Goal: Transaction & Acquisition: Subscribe to service/newsletter

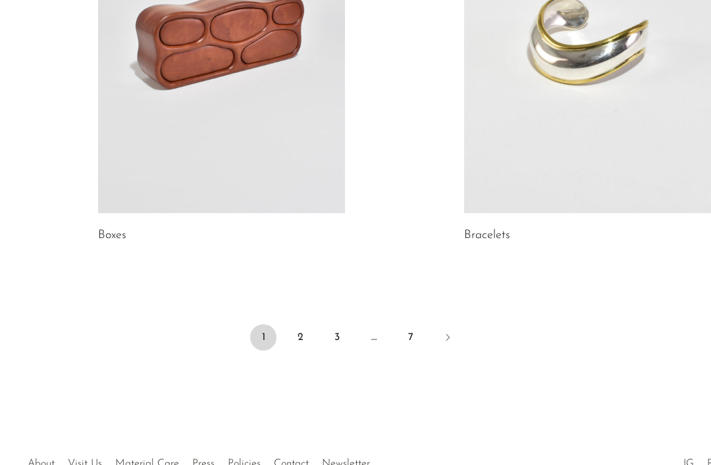
scroll to position [1812, 0]
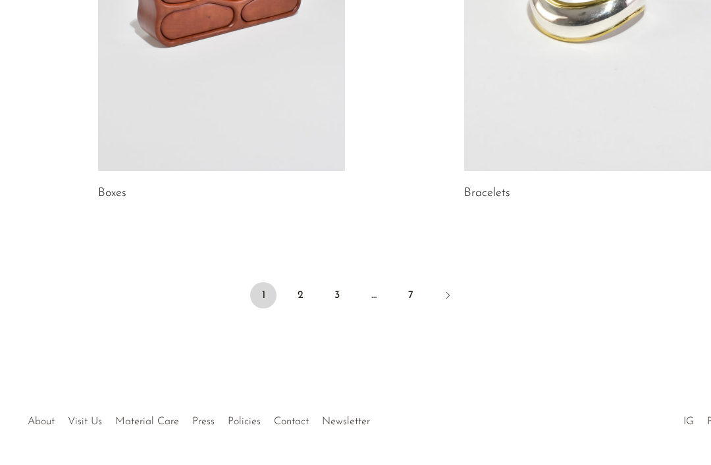
click at [302, 295] on link "2" at bounding box center [300, 295] width 26 height 26
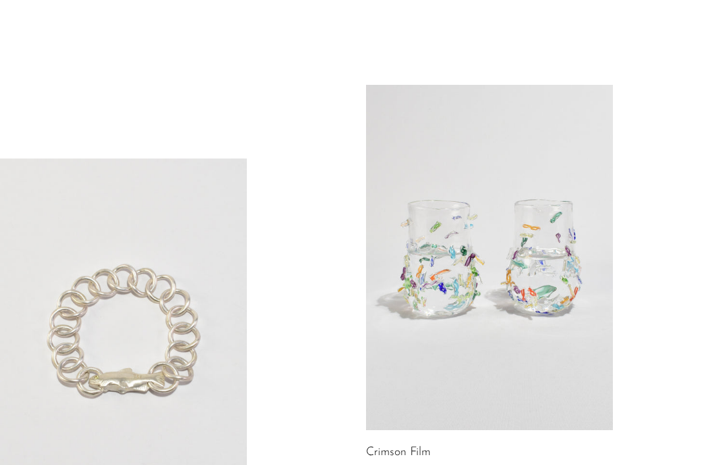
scroll to position [1203, 0]
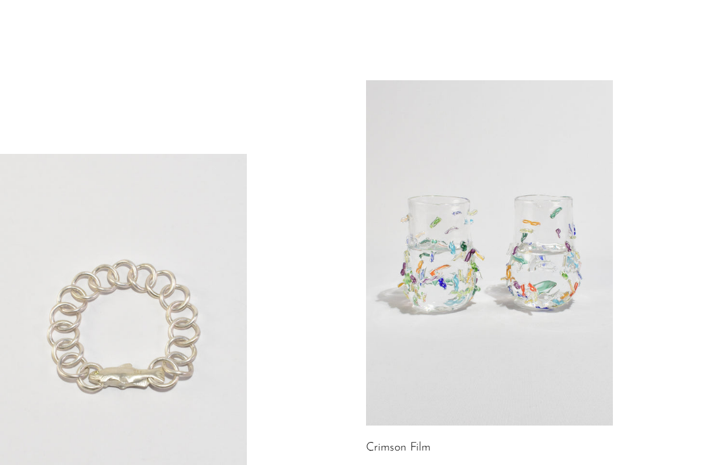
click at [157, 371] on link at bounding box center [123, 327] width 247 height 346
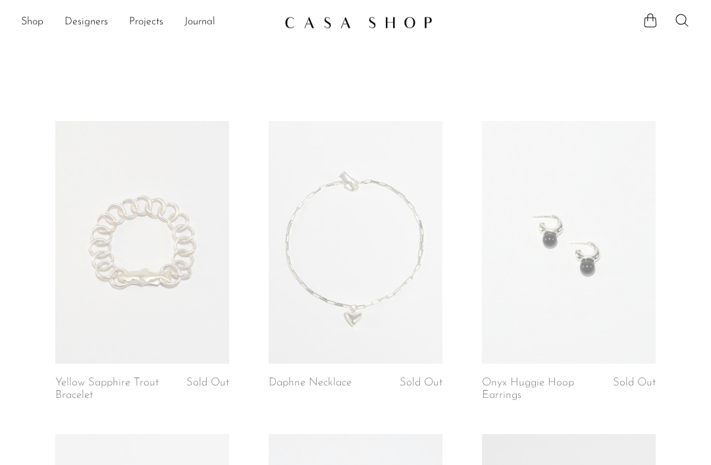
click at [152, 382] on link "Yellow Sapphire Trout Bracelet" at bounding box center [112, 389] width 114 height 24
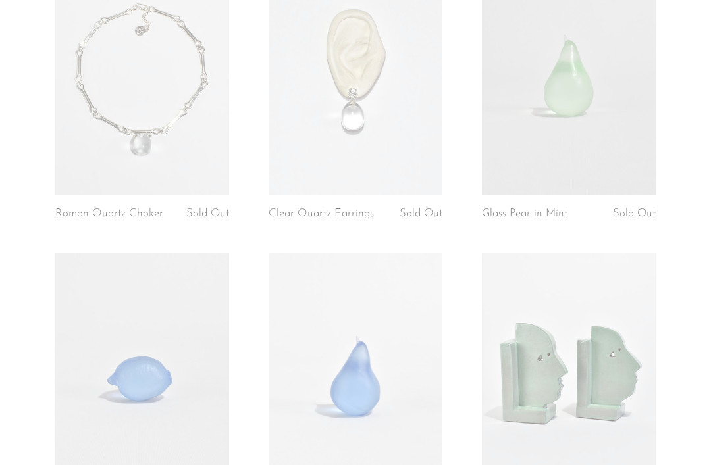
scroll to position [486, 0]
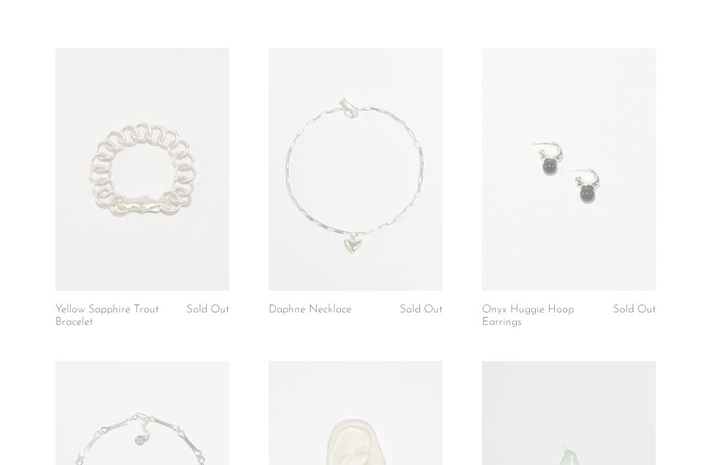
scroll to position [0, 0]
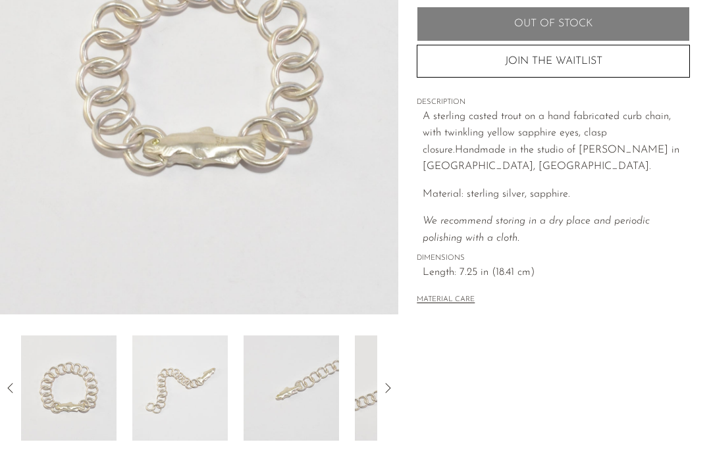
scroll to position [245, 0]
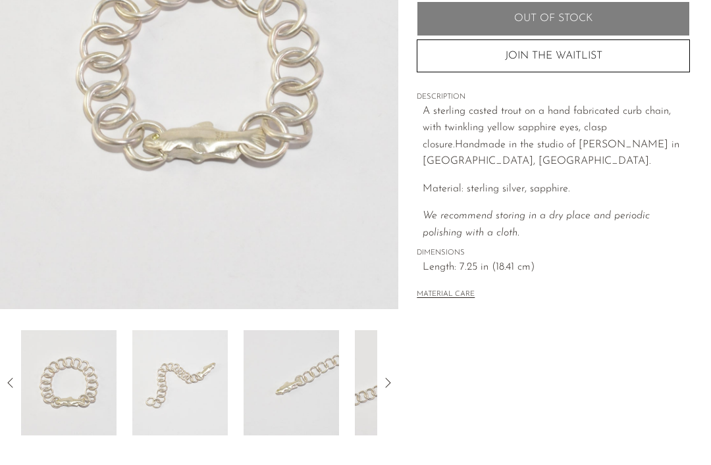
click at [398, 378] on div at bounding box center [199, 382] width 398 height 105
click at [388, 384] on icon at bounding box center [388, 383] width 16 height 16
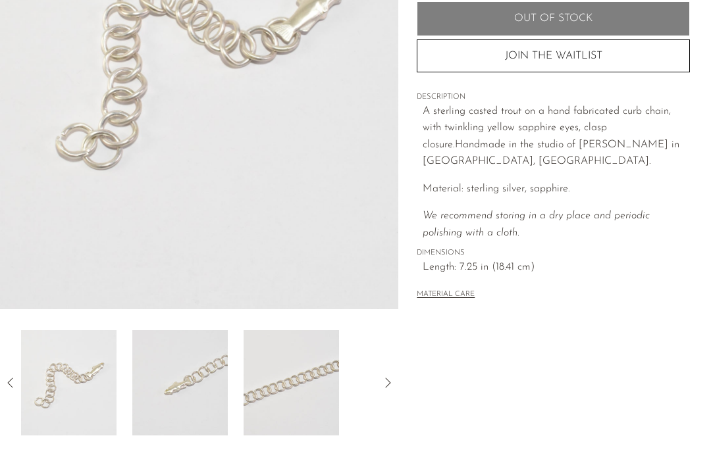
click at [453, 290] on button "MATERIAL CARE" at bounding box center [446, 295] width 58 height 10
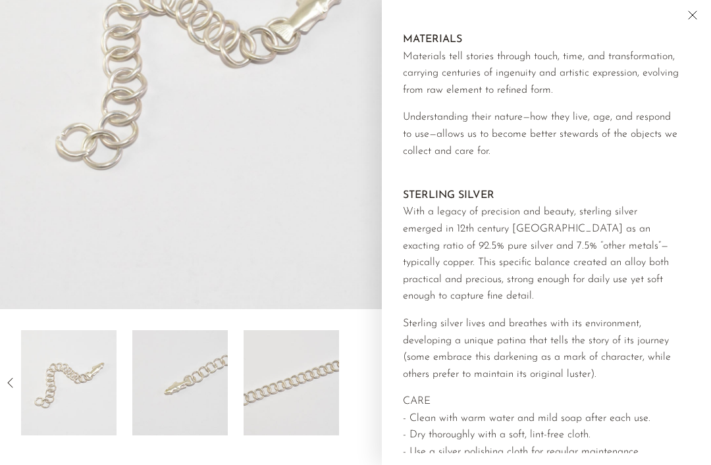
scroll to position [-4, 0]
click at [692, 23] on button "Close" at bounding box center [693, 17] width 24 height 20
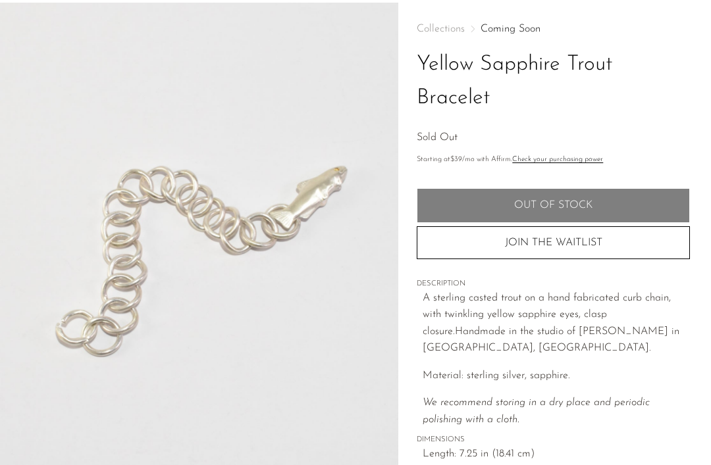
scroll to position [59, 0]
click at [558, 240] on button "JOIN THE WAITLIST" at bounding box center [553, 242] width 273 height 33
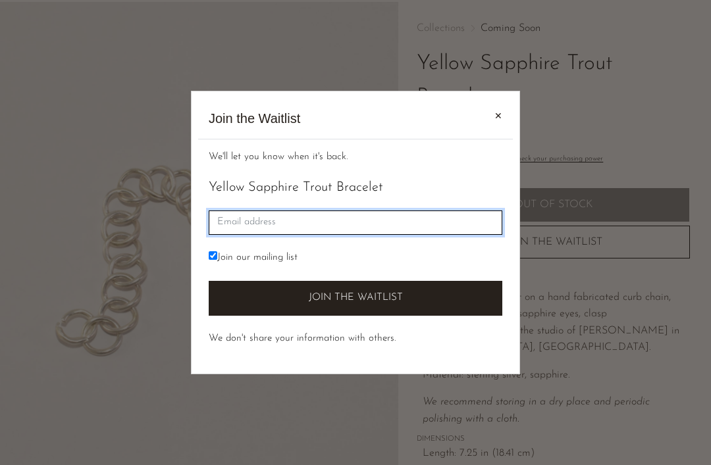
click at [320, 222] on input "Email" at bounding box center [356, 223] width 294 height 24
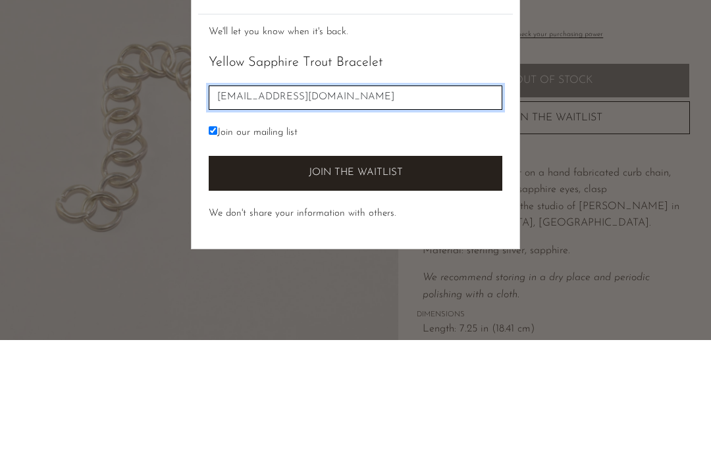
type input "susanvanblanken@yahoo.gr"
click at [379, 176] on button "Join the Waitlist" at bounding box center [356, 173] width 294 height 35
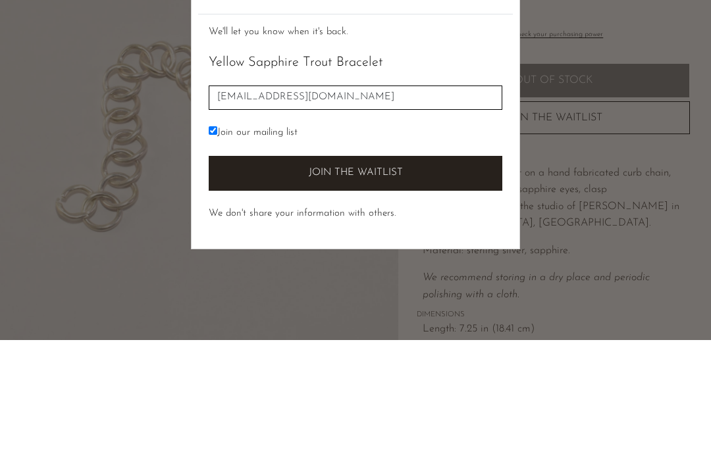
scroll to position [184, 0]
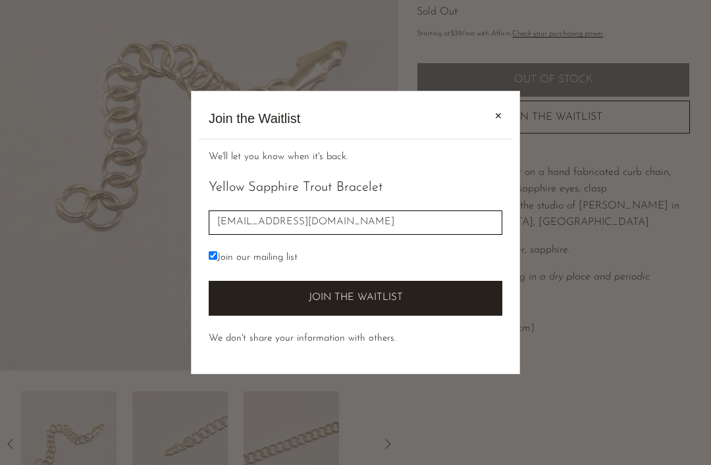
click at [360, 303] on button "Join the Waitlist" at bounding box center [356, 298] width 294 height 35
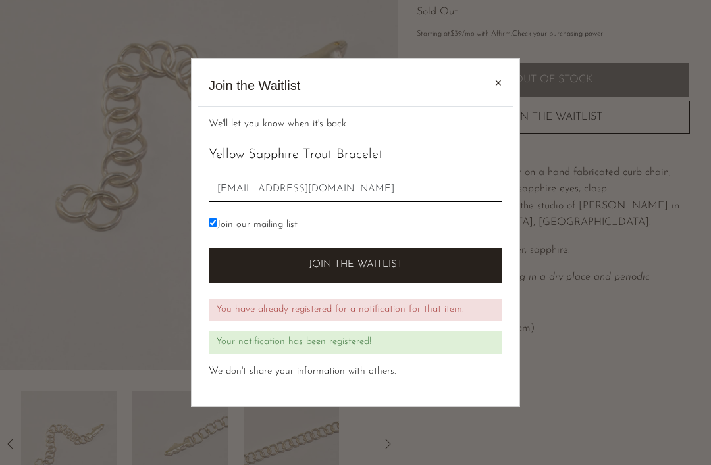
click at [502, 86] on span "✕" at bounding box center [498, 83] width 8 height 14
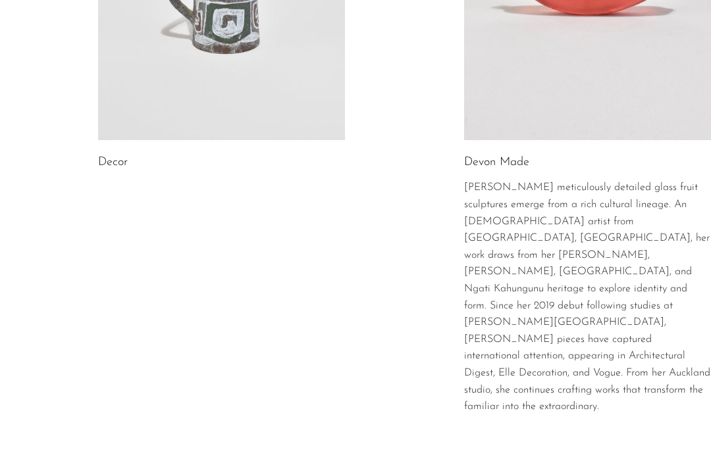
scroll to position [2014, 0]
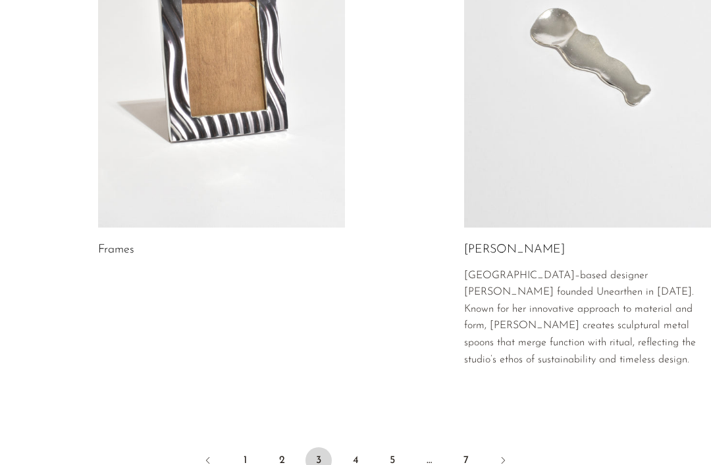
scroll to position [2330, 0]
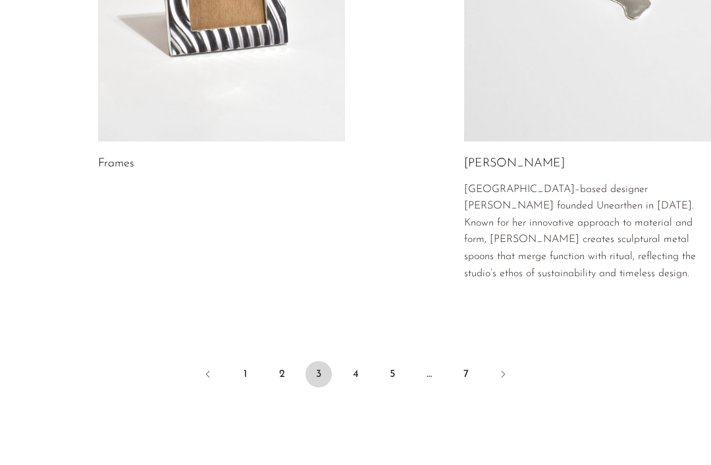
click at [353, 361] on link "4" at bounding box center [355, 374] width 26 height 26
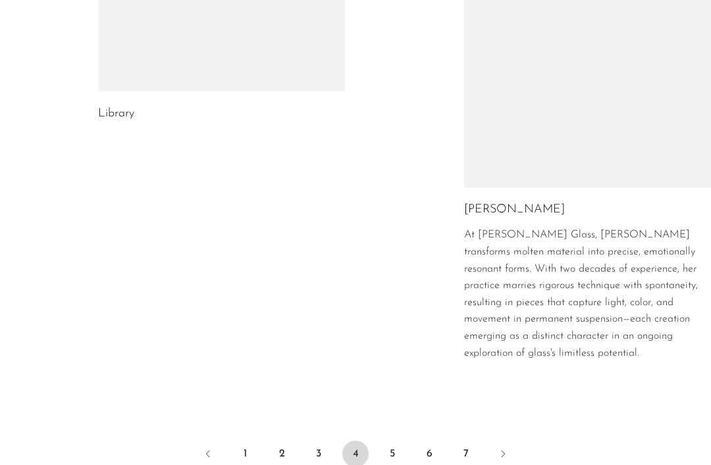
scroll to position [2042, 0]
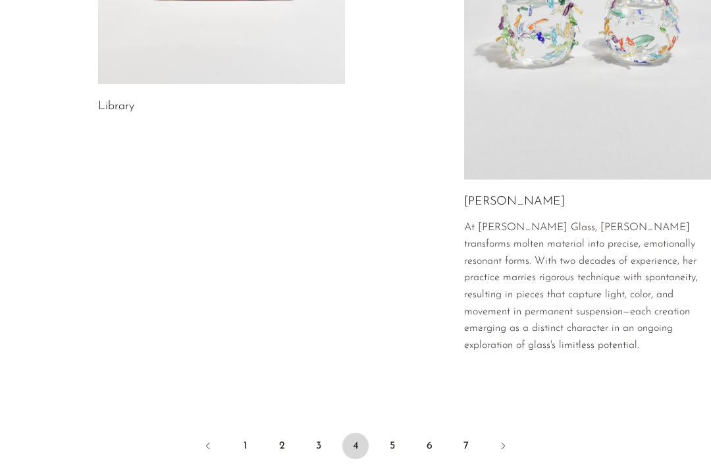
click at [396, 433] on link "5" at bounding box center [392, 446] width 26 height 26
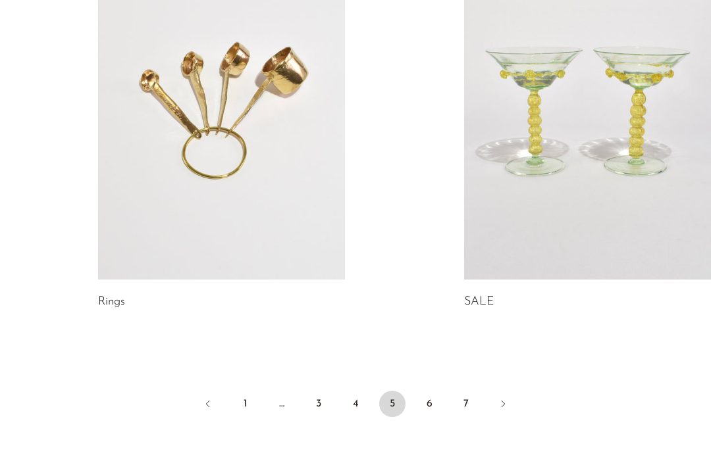
scroll to position [2011, 0]
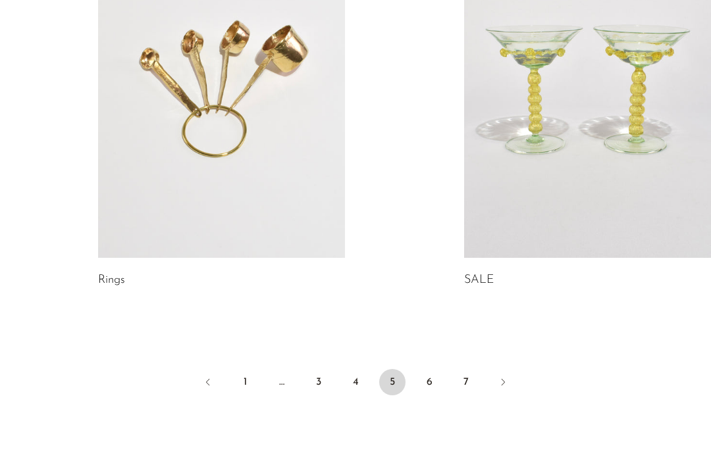
click at [425, 378] on link "6" at bounding box center [429, 382] width 26 height 26
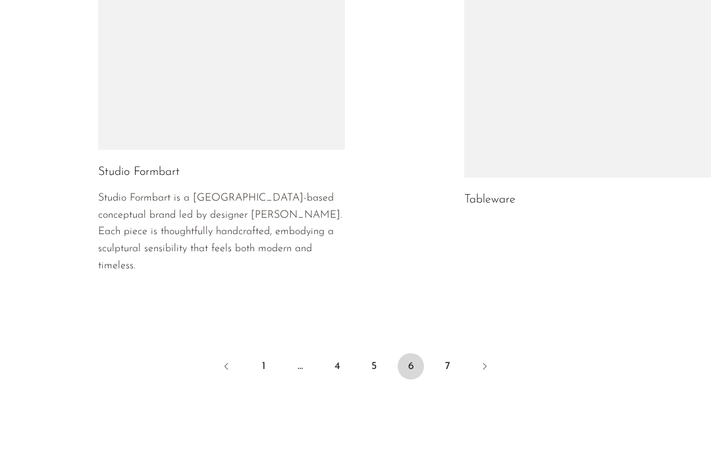
scroll to position [2243, 0]
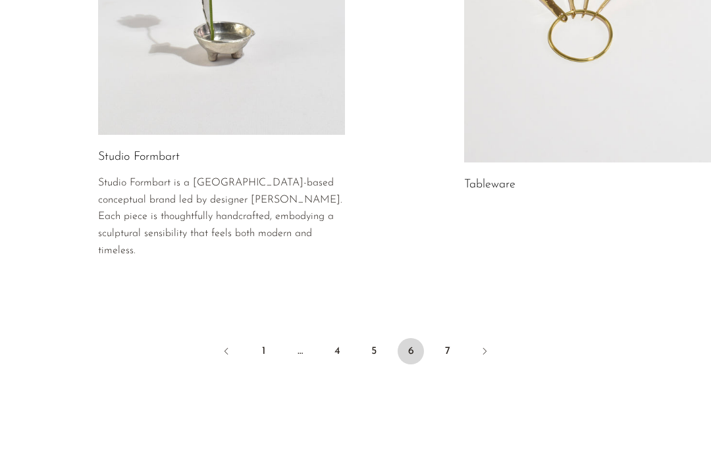
click at [447, 338] on link "7" at bounding box center [447, 351] width 26 height 26
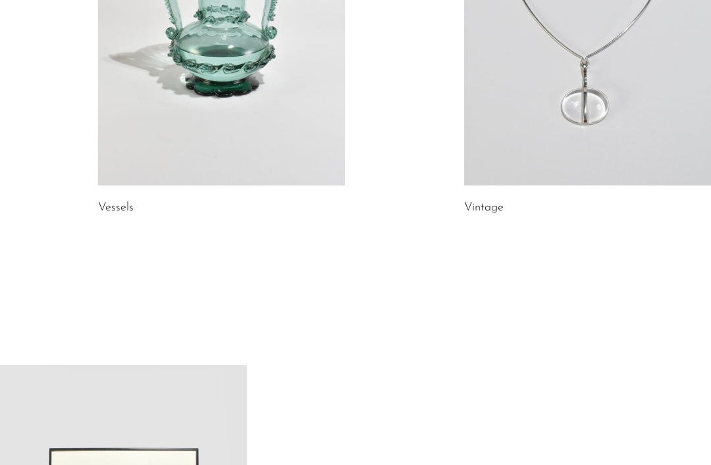
scroll to position [1031, 0]
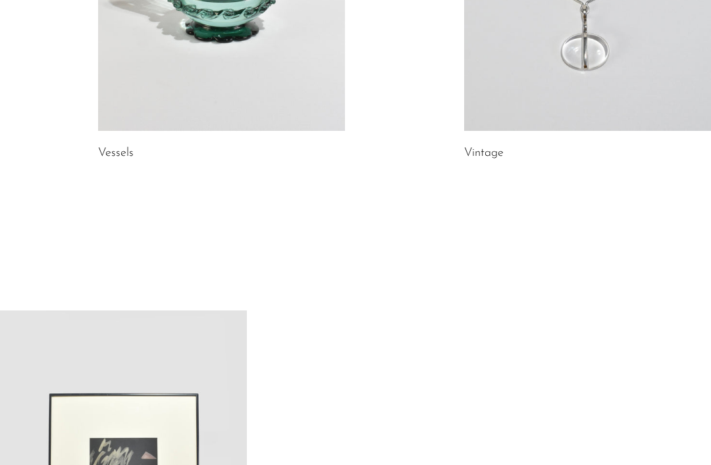
click at [492, 147] on link "Vintage" at bounding box center [483, 153] width 39 height 12
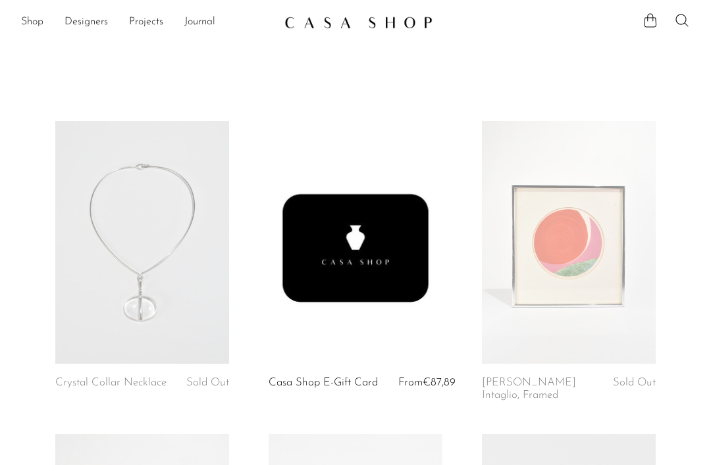
click at [37, 25] on link "Shop" at bounding box center [32, 22] width 22 height 17
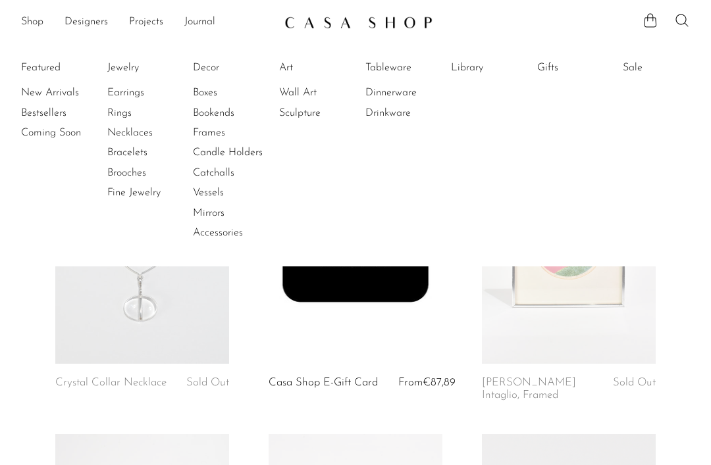
click at [68, 93] on link "New Arrivals" at bounding box center [70, 93] width 99 height 14
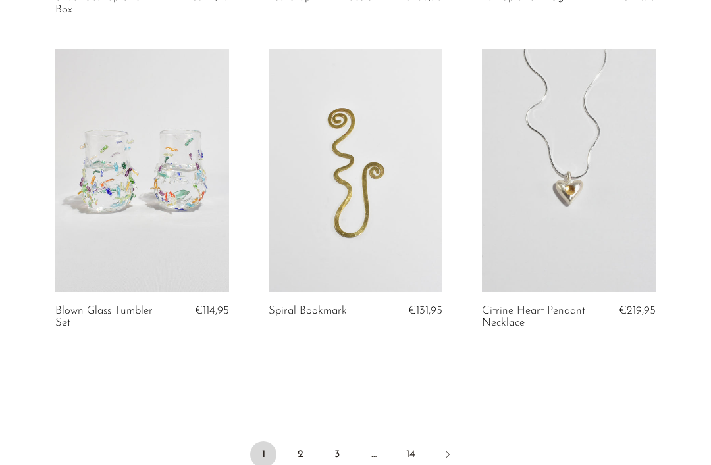
scroll to position [3534, 0]
click at [302, 442] on link "2" at bounding box center [300, 455] width 26 height 26
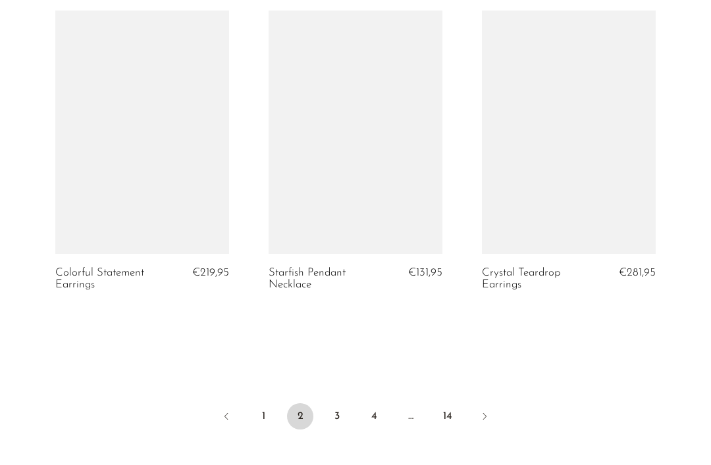
scroll to position [3563, 0]
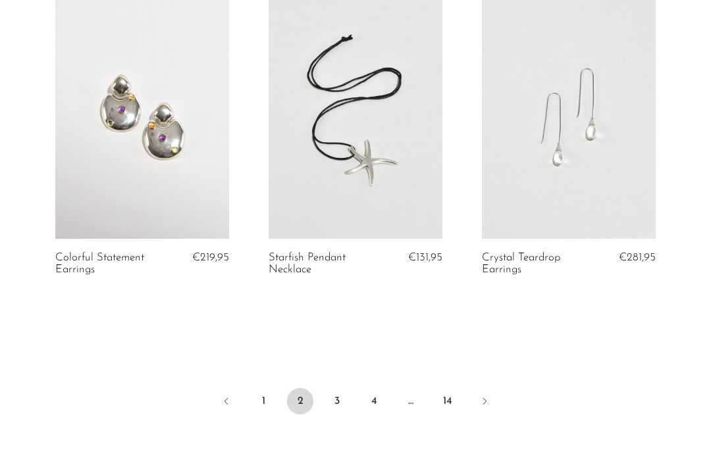
click at [346, 396] on link "3" at bounding box center [337, 401] width 26 height 26
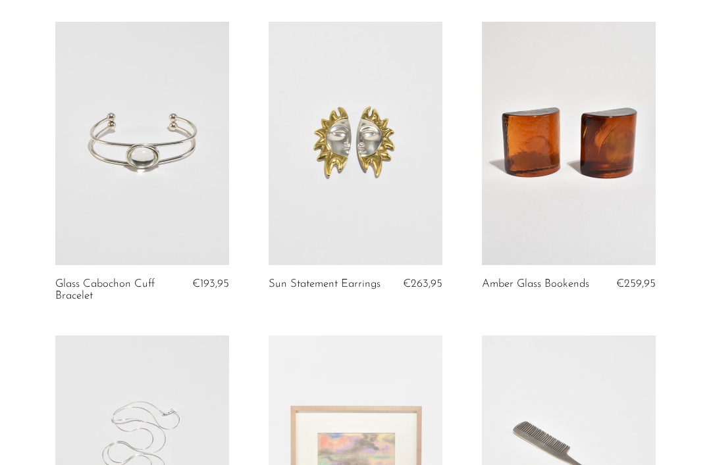
scroll to position [1971, 0]
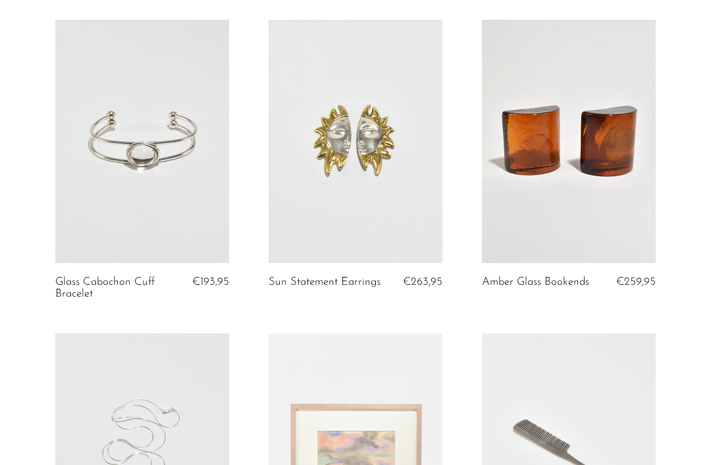
click at [381, 153] on link at bounding box center [356, 142] width 174 height 244
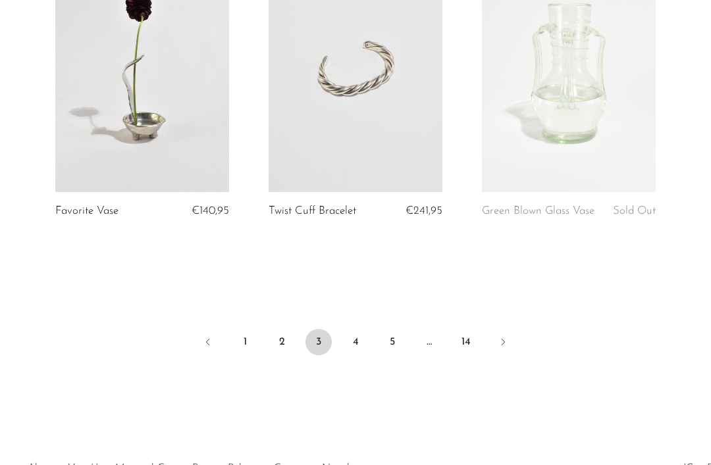
scroll to position [3640, 0]
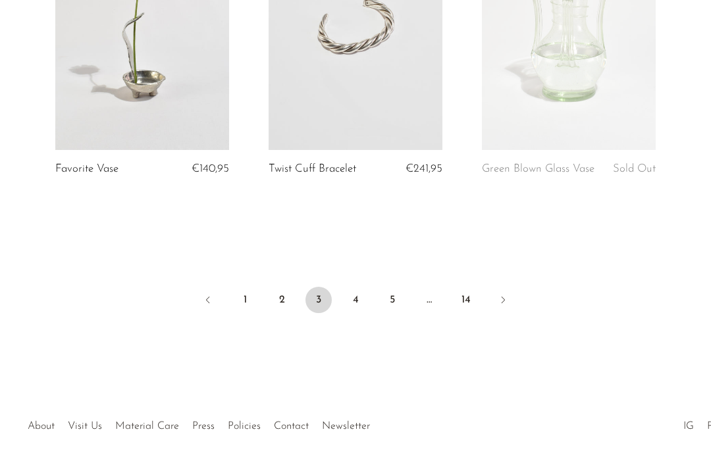
click at [361, 296] on link "4" at bounding box center [355, 300] width 26 height 26
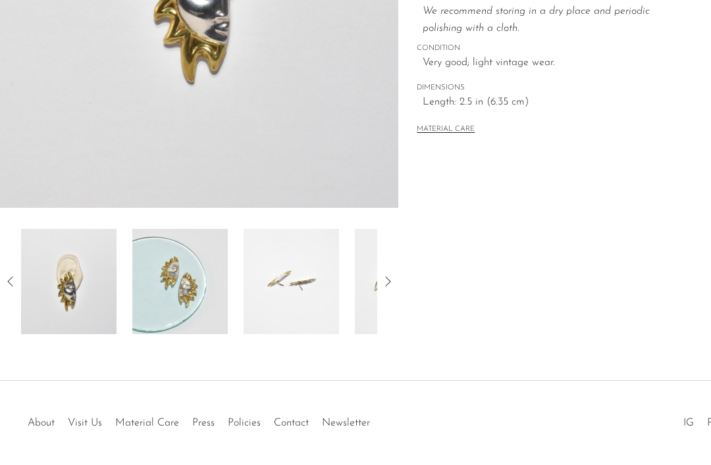
scroll to position [350, 0]
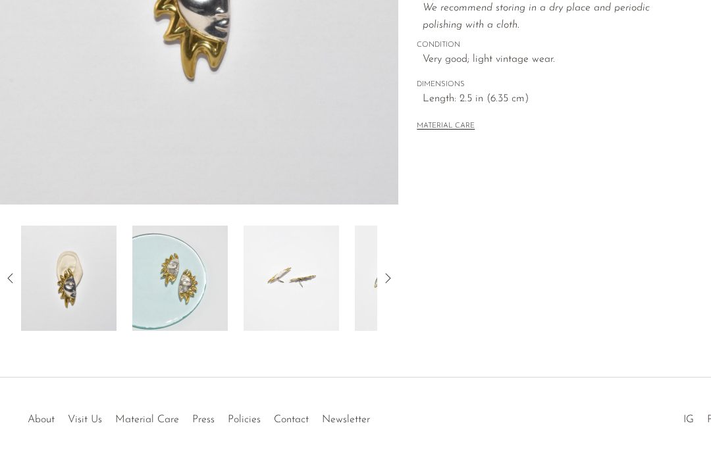
click at [390, 278] on icon at bounding box center [387, 278] width 5 height 10
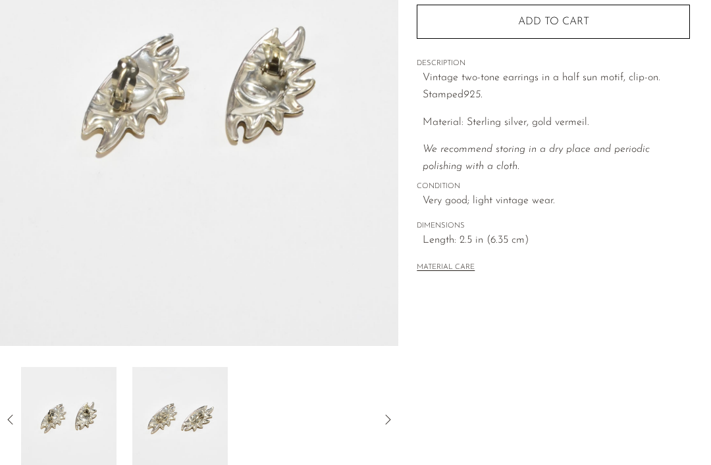
scroll to position [0, 0]
